Goal: Check status: Check status

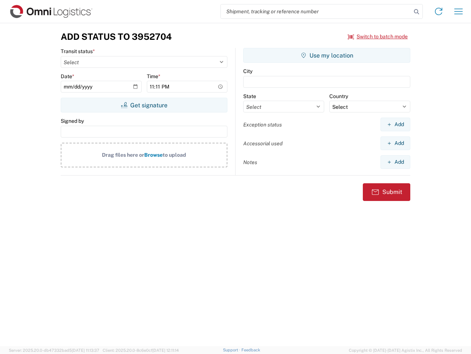
click at [316, 11] on input "search" at bounding box center [316, 11] width 191 height 14
click at [417, 12] on icon at bounding box center [417, 12] width 10 height 10
click at [439, 11] on icon at bounding box center [439, 12] width 12 height 12
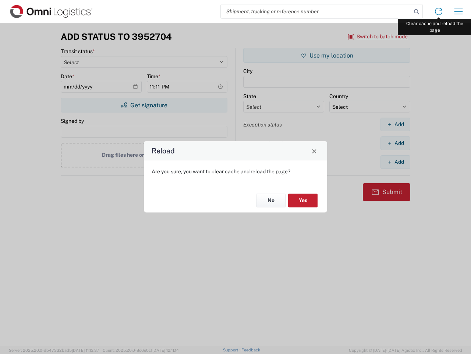
click at [459, 11] on div "Reload Are you sure, you want to clear cache and reload the page? No Yes" at bounding box center [235, 177] width 471 height 354
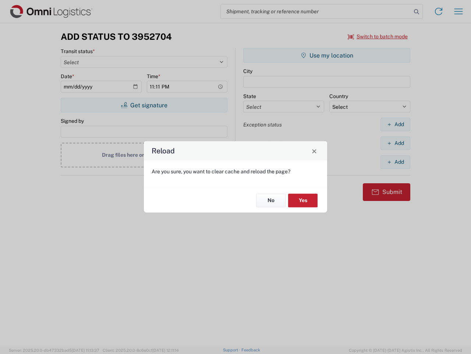
click at [378, 36] on div "Reload Are you sure, you want to clear cache and reload the page? No Yes" at bounding box center [235, 177] width 471 height 354
click at [144, 105] on div "Reload Are you sure, you want to clear cache and reload the page? No Yes" at bounding box center [235, 177] width 471 height 354
click at [327, 55] on div "Reload Are you sure, you want to clear cache and reload the page? No Yes" at bounding box center [235, 177] width 471 height 354
click at [395, 124] on div "Reload Are you sure, you want to clear cache and reload the page? No Yes" at bounding box center [235, 177] width 471 height 354
click at [395, 143] on div "Reload Are you sure, you want to clear cache and reload the page? No Yes" at bounding box center [235, 177] width 471 height 354
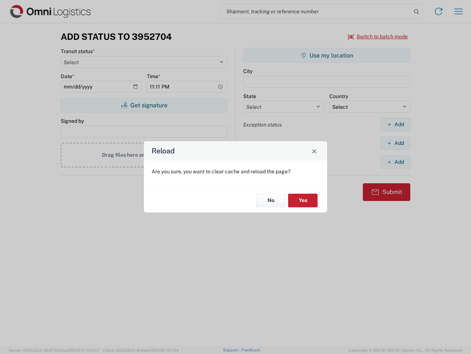
click at [395, 162] on div "Reload Are you sure, you want to clear cache and reload the page? No Yes" at bounding box center [235, 177] width 471 height 354
